Goal: Information Seeking & Learning: Learn about a topic

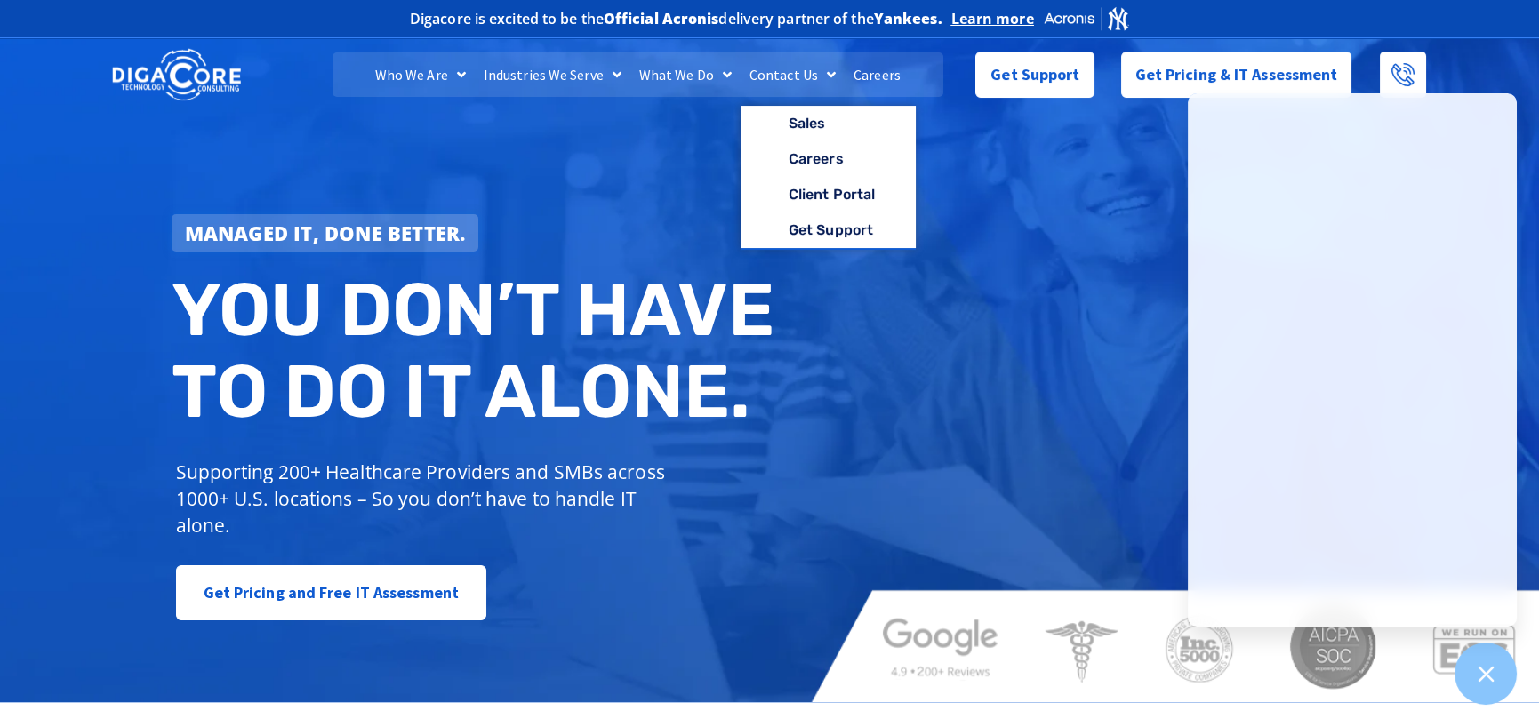
click at [884, 71] on link "Careers" at bounding box center [877, 74] width 65 height 44
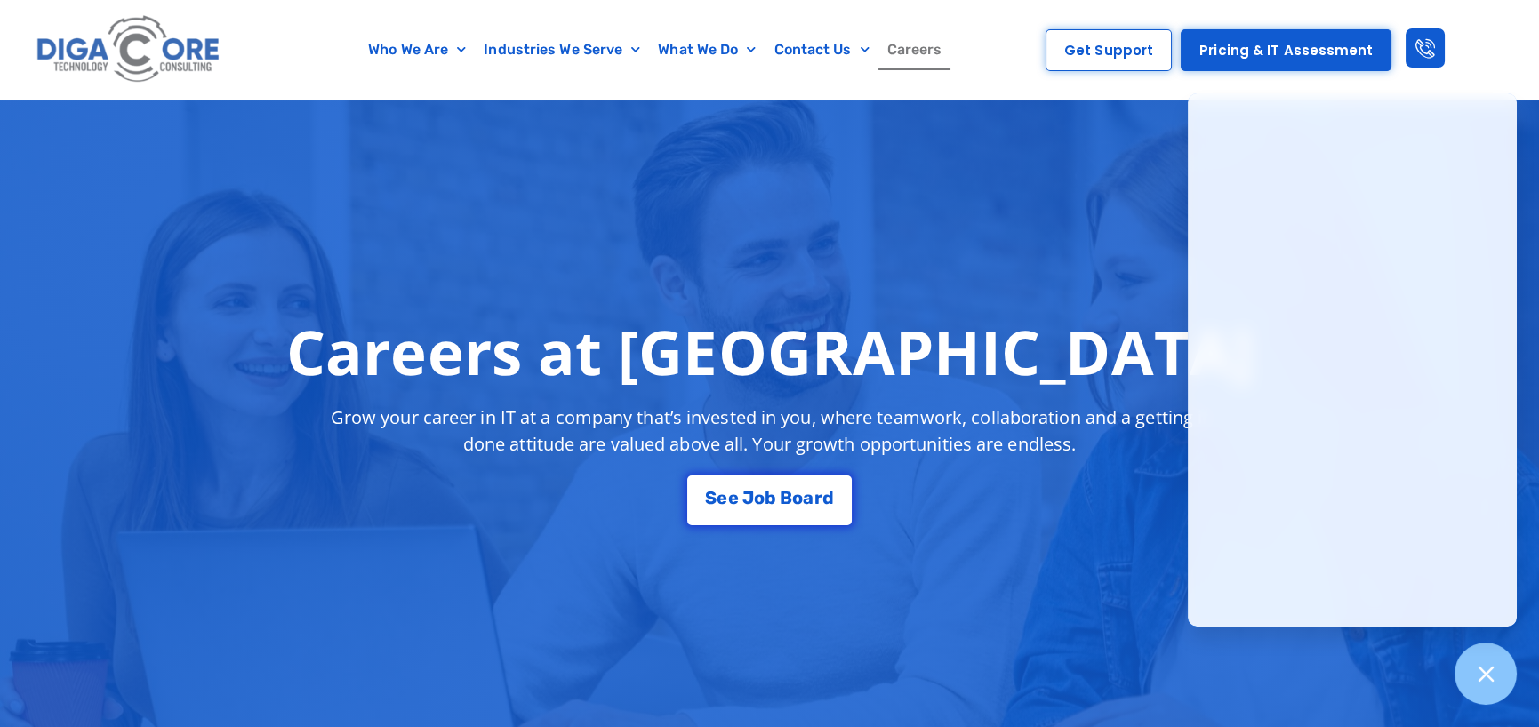
scroll to position [267, 0]
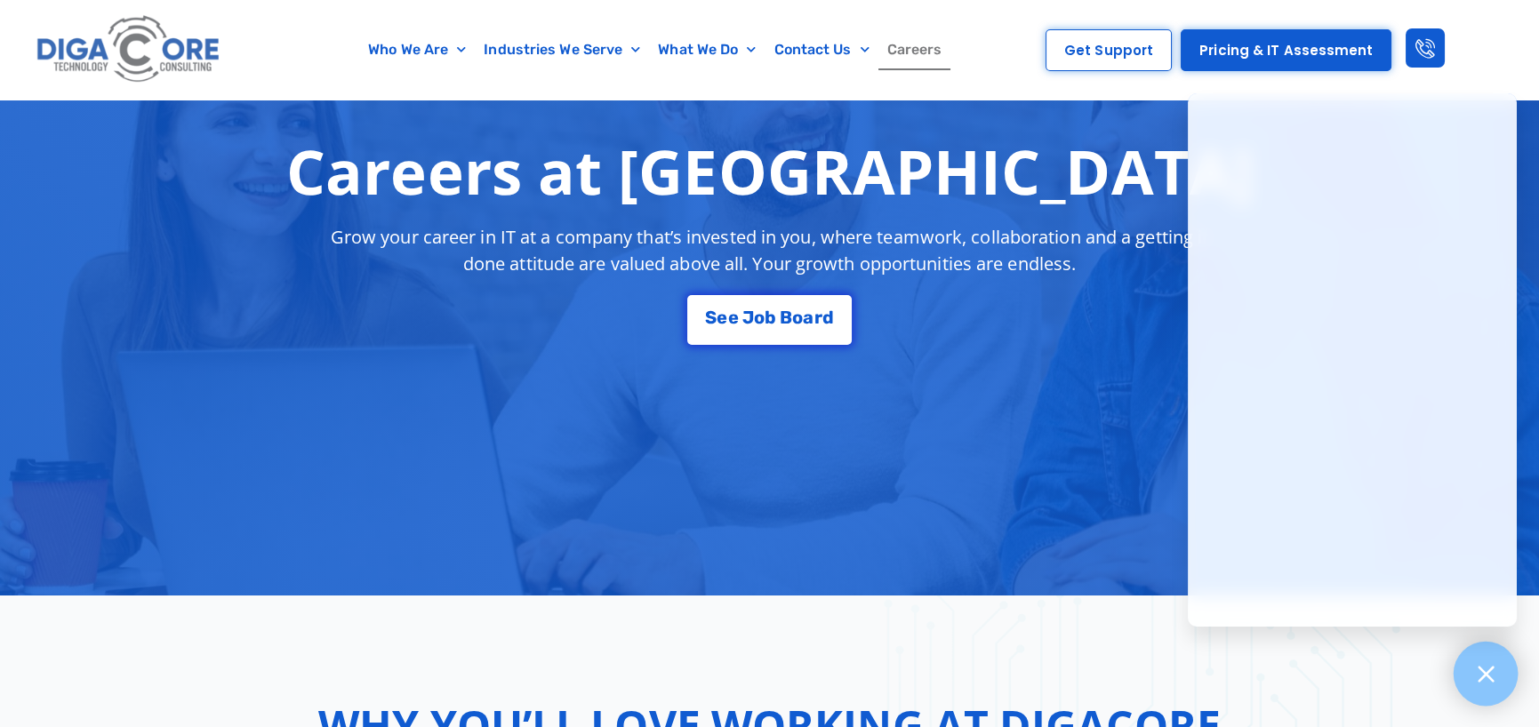
click at [1495, 661] on div at bounding box center [1485, 674] width 65 height 65
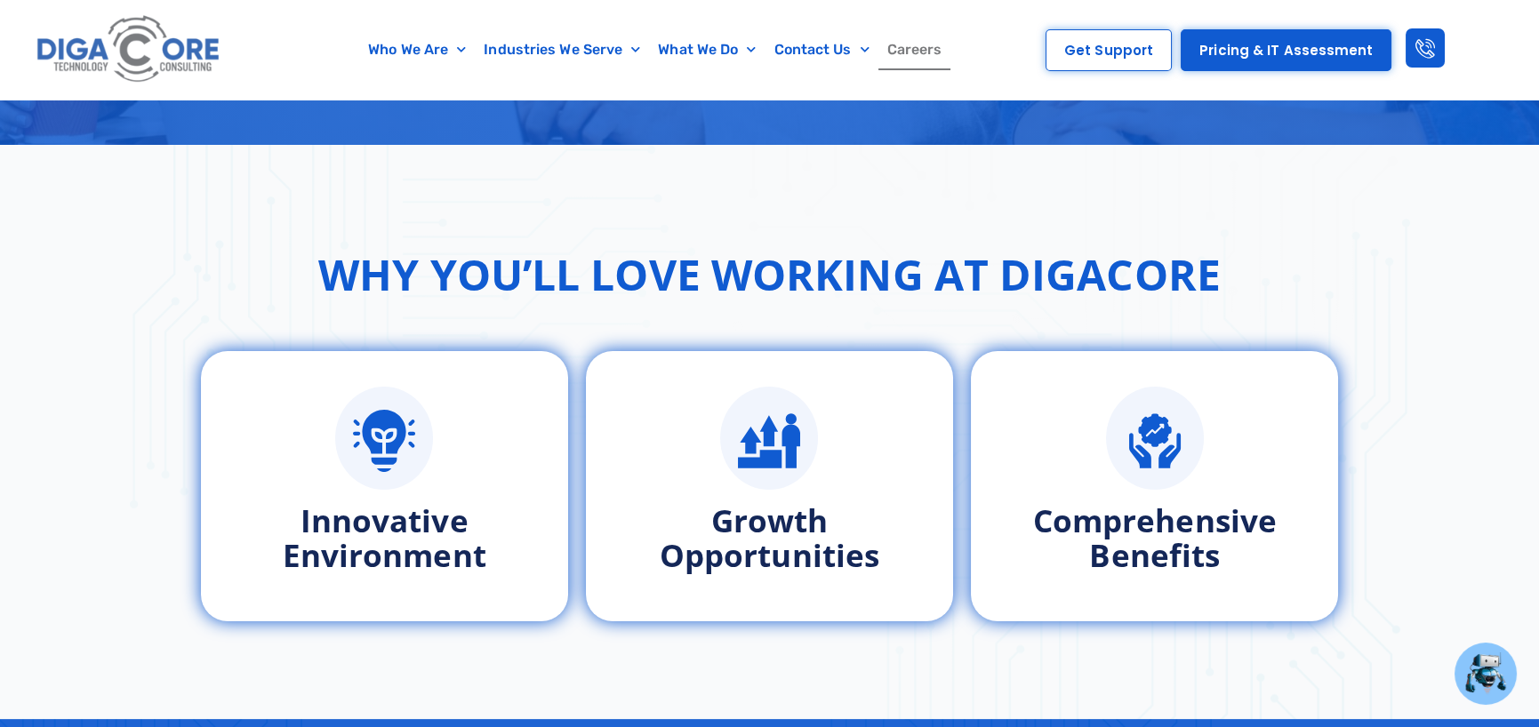
scroll to position [711, 0]
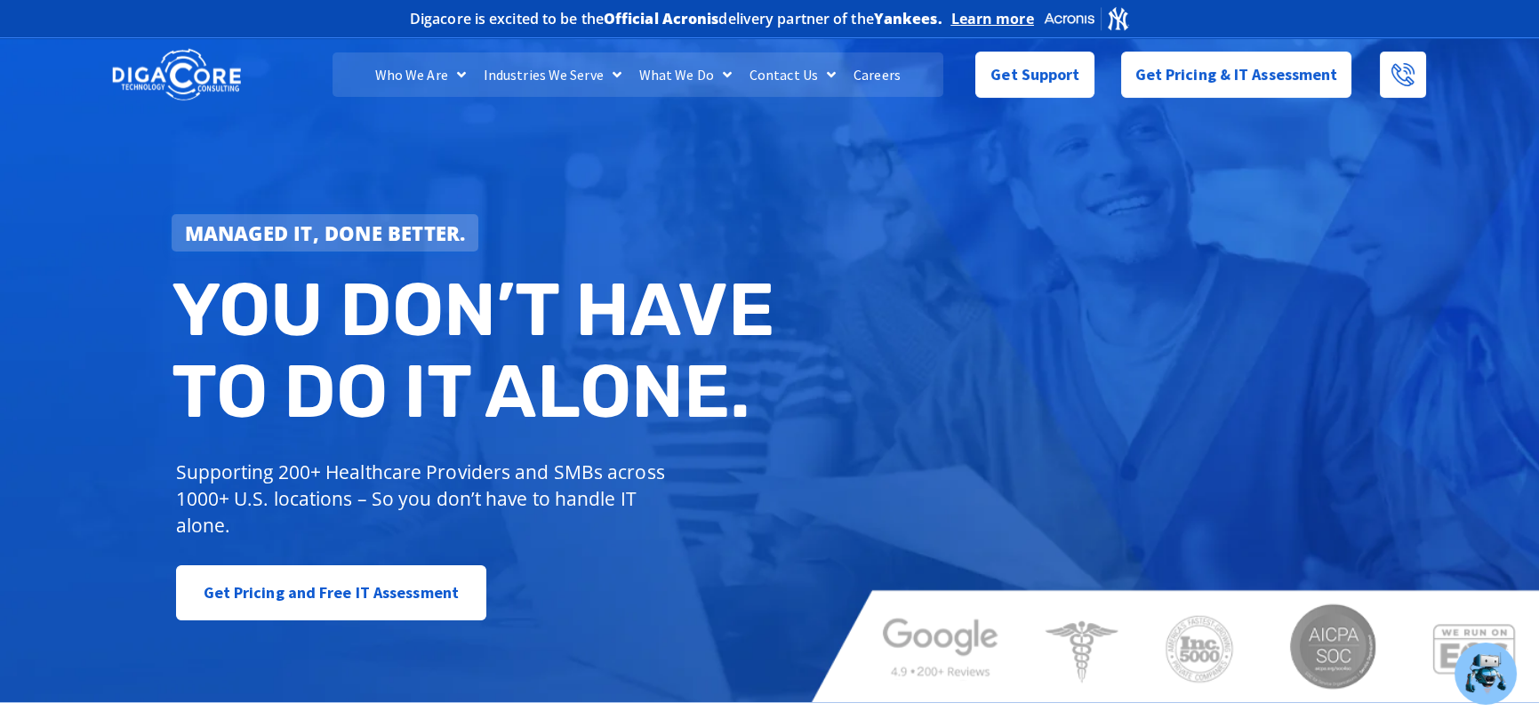
click at [892, 76] on link "Careers" at bounding box center [877, 74] width 65 height 44
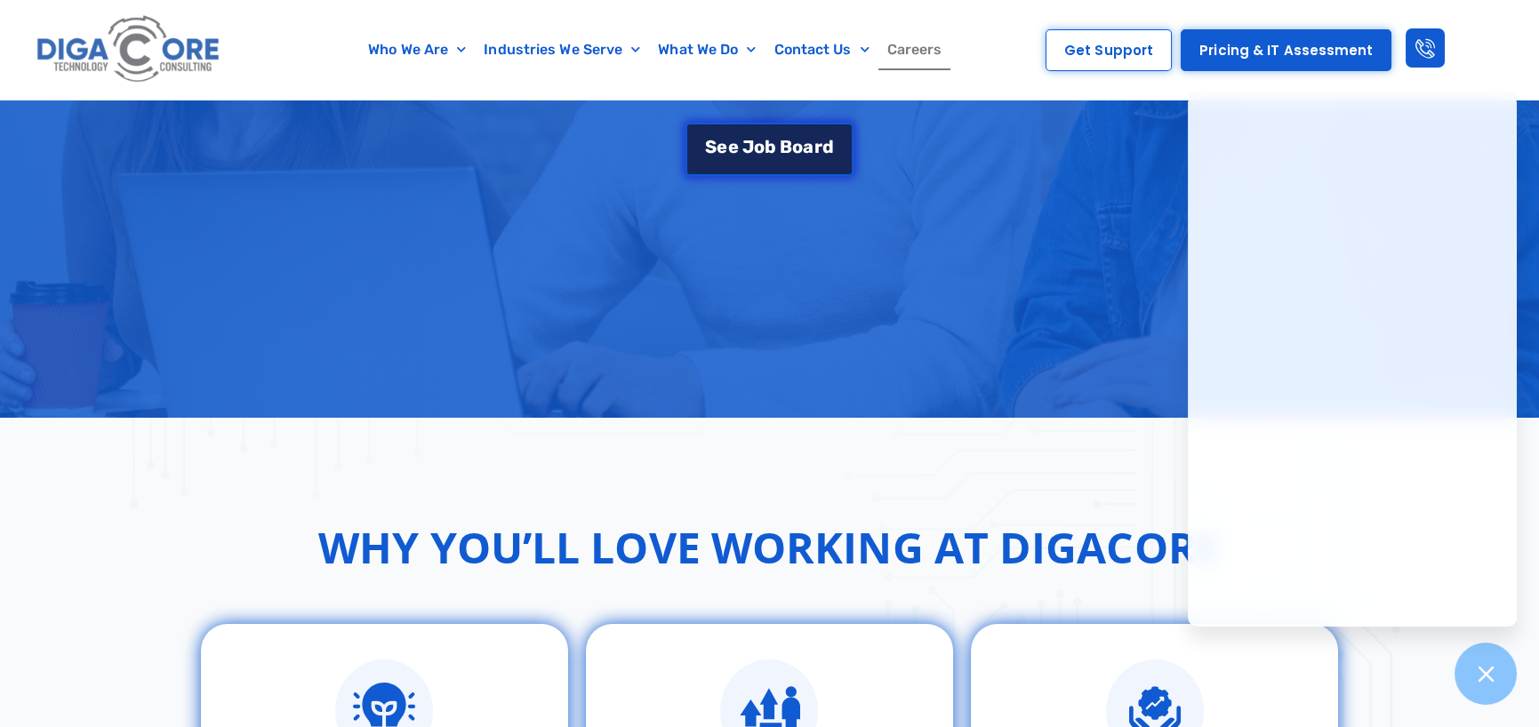
click at [787, 144] on span "B" at bounding box center [786, 147] width 12 height 18
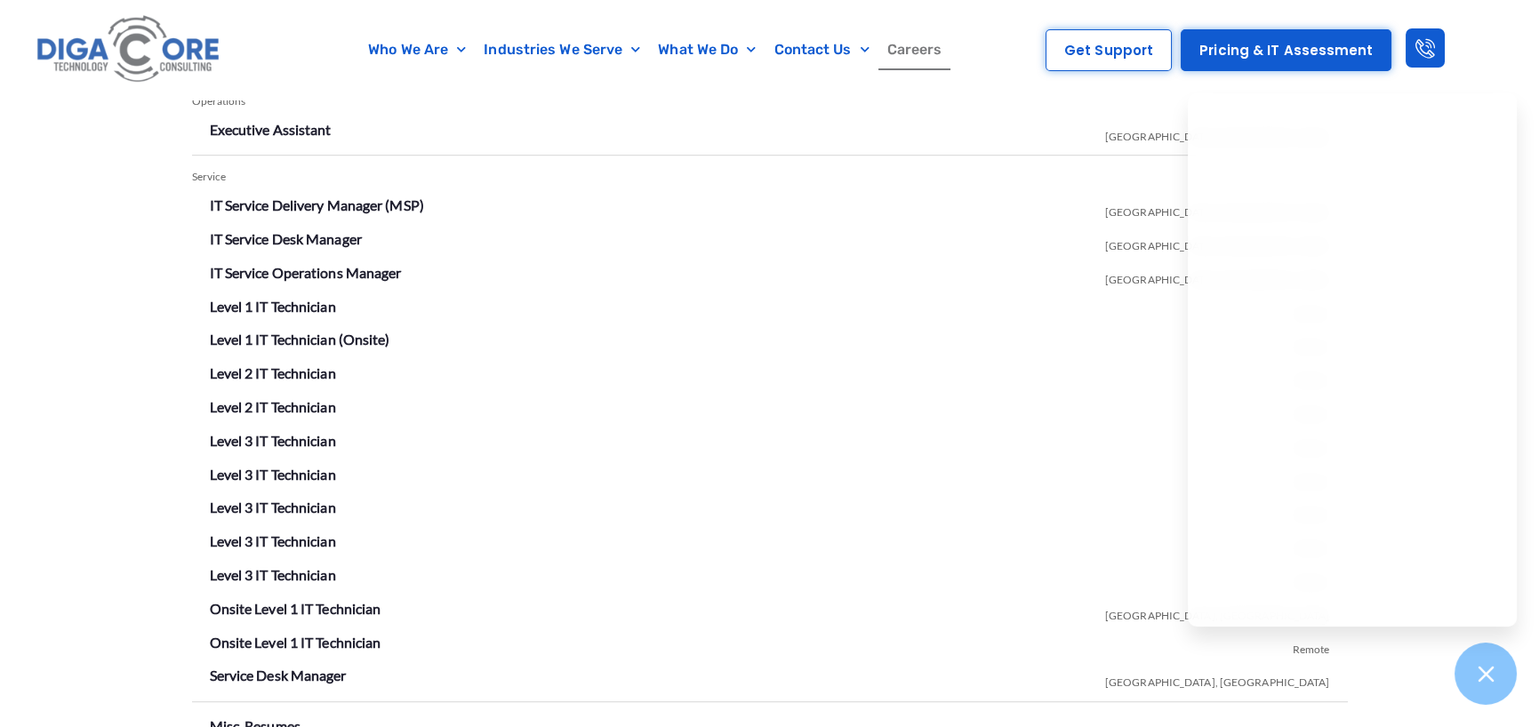
scroll to position [3121, 0]
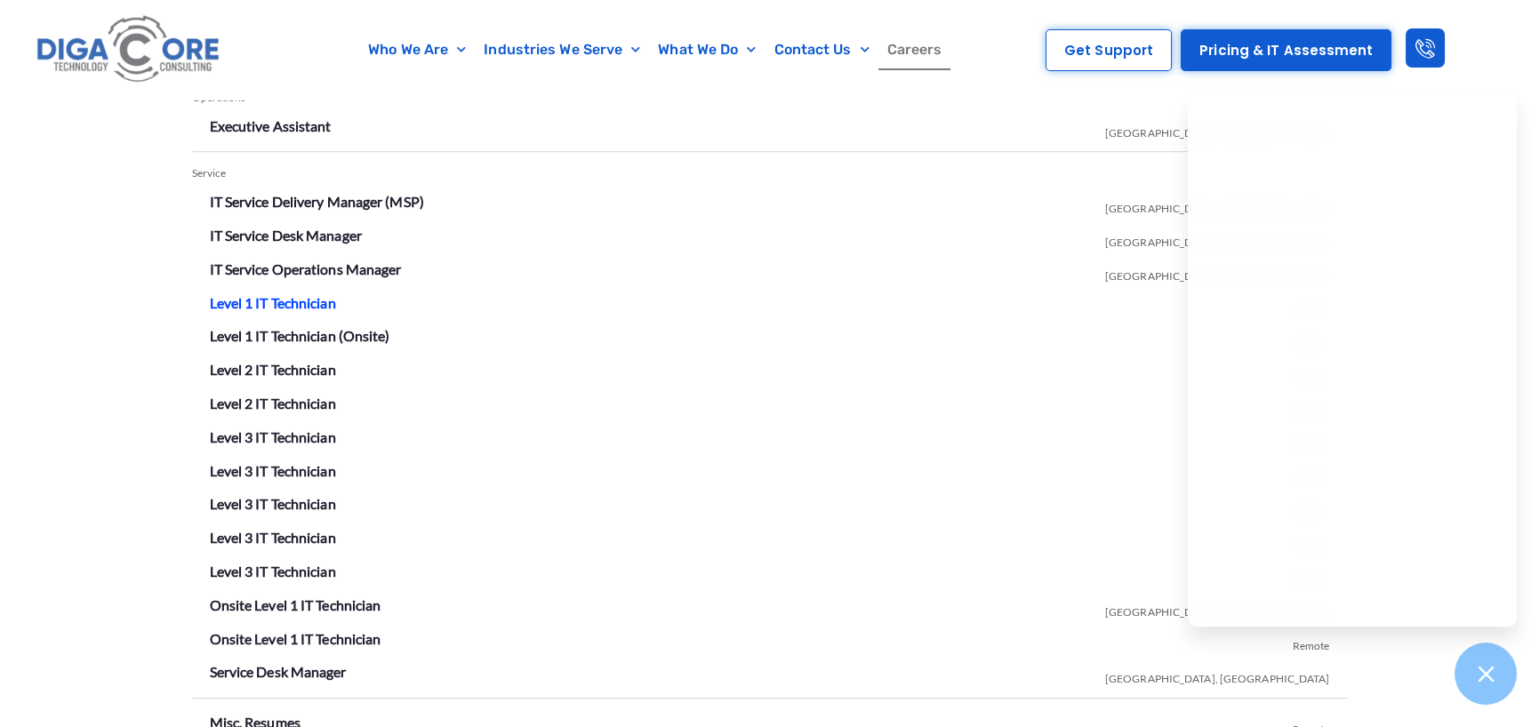
click at [301, 298] on link "Level 1 IT Technician" at bounding box center [273, 302] width 126 height 17
